Goal: Task Accomplishment & Management: Manage account settings

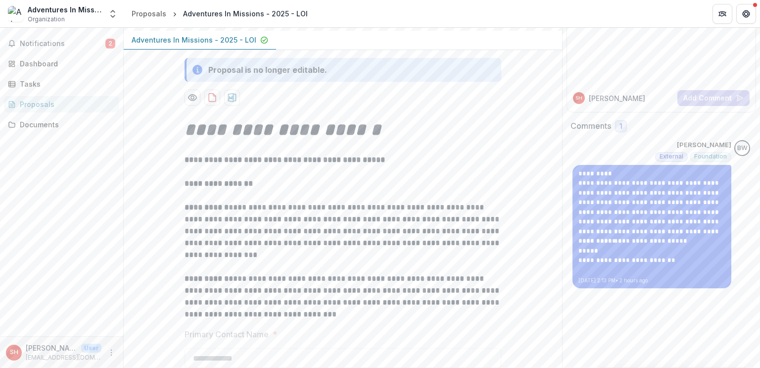
scroll to position [94, 0]
click at [670, 245] on p "*****" at bounding box center [652, 250] width 147 height 10
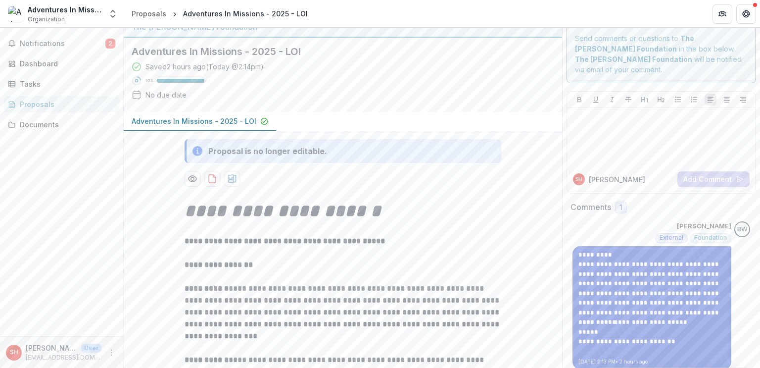
scroll to position [11, 0]
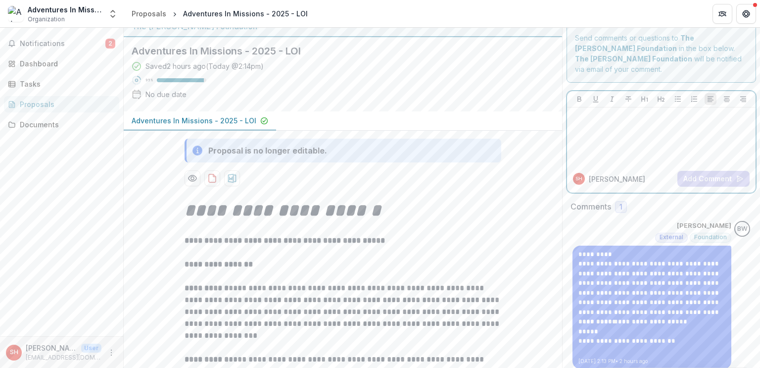
click at [699, 118] on div at bounding box center [661, 136] width 181 height 50
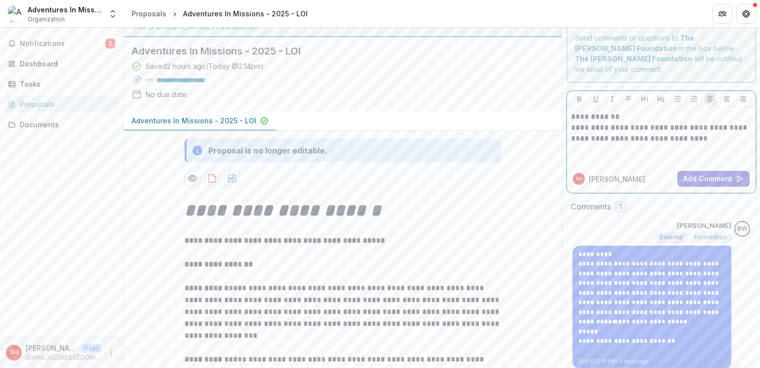
click at [571, 122] on p "**********" at bounding box center [661, 133] width 181 height 22
click at [720, 171] on button "Add Comment" at bounding box center [714, 179] width 72 height 16
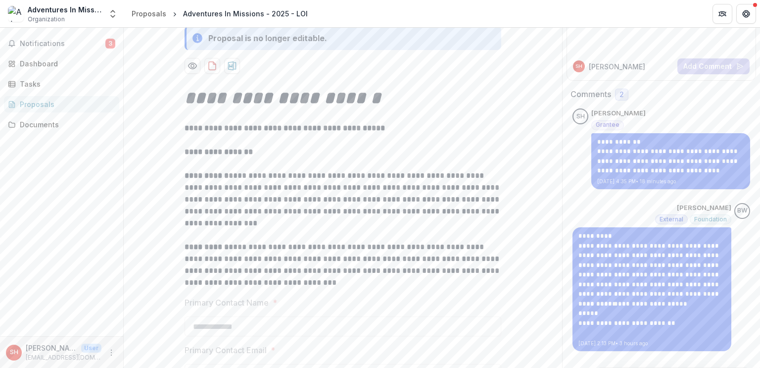
scroll to position [0, 0]
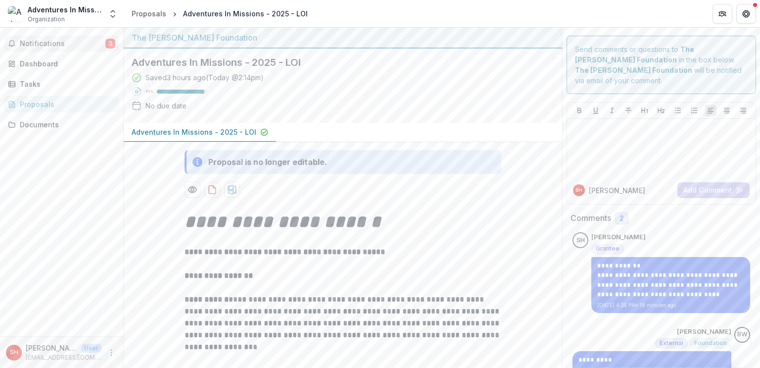
click at [95, 48] on button "Notifications 3" at bounding box center [61, 44] width 115 height 16
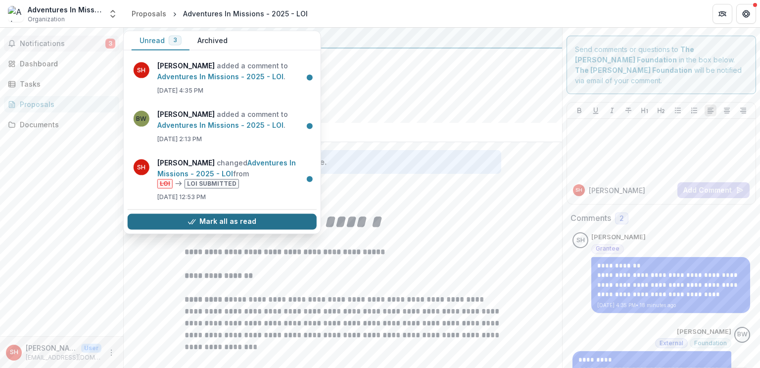
click at [218, 216] on button "Mark all as read" at bounding box center [222, 221] width 189 height 16
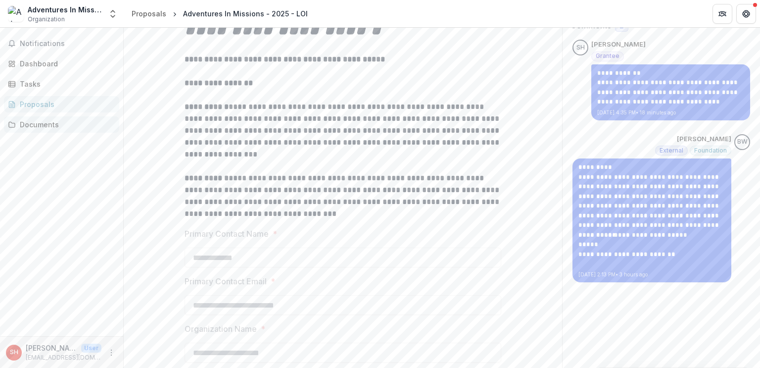
click at [80, 127] on div "Documents" at bounding box center [66, 124] width 92 height 10
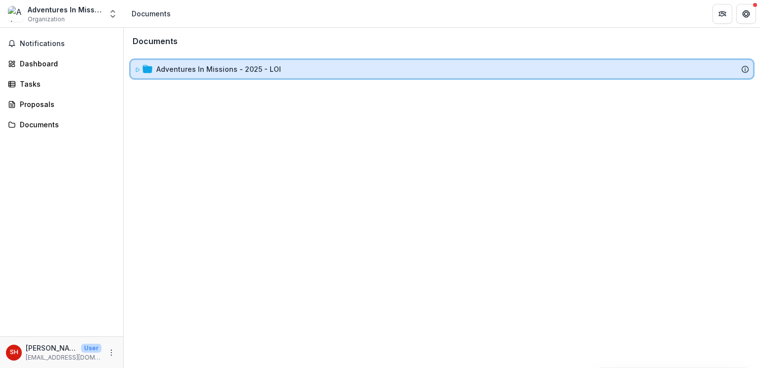
click at [204, 77] on div "Adventures In Missions - 2025 - LOI" at bounding box center [442, 69] width 623 height 18
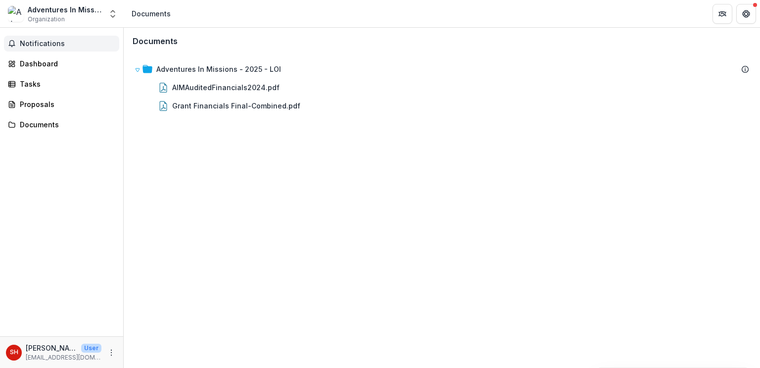
click at [53, 44] on span "Notifications" at bounding box center [68, 44] width 96 height 8
click at [50, 63] on div "Dashboard" at bounding box center [66, 63] width 92 height 10
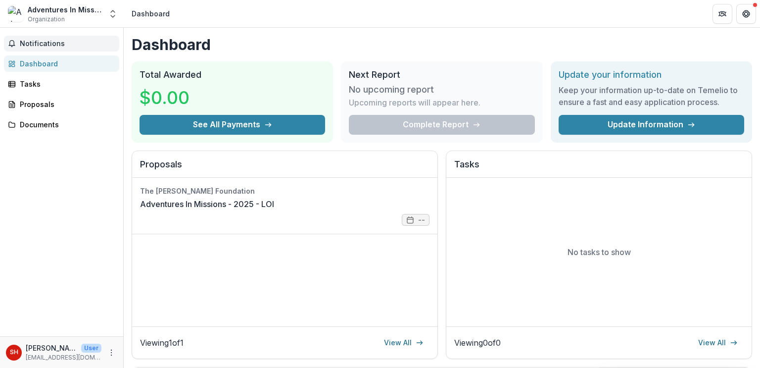
click at [50, 38] on button "Notifications" at bounding box center [61, 44] width 115 height 16
click at [47, 101] on div "Proposals" at bounding box center [66, 104] width 92 height 10
